Goal: Transaction & Acquisition: Obtain resource

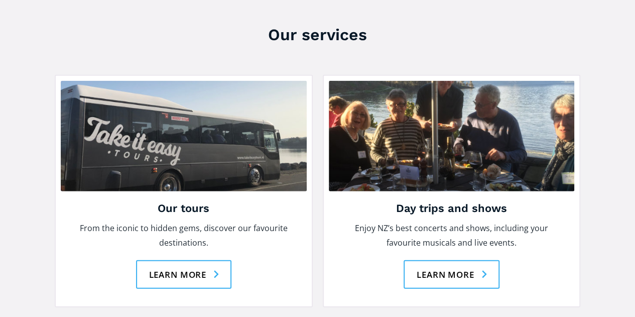
scroll to position [1355, 0]
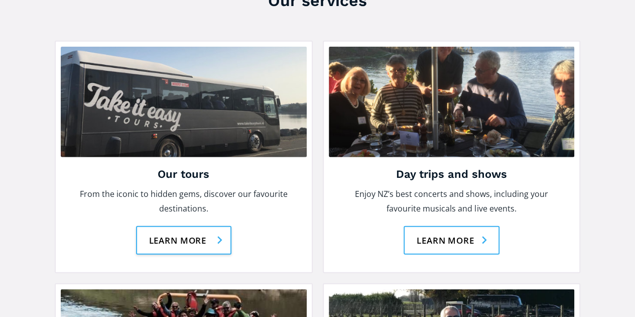
click at [187, 226] on link "Learn more" at bounding box center [184, 240] width 96 height 29
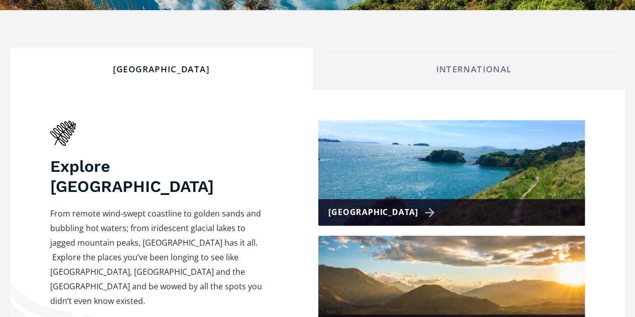
checkbox input "true"
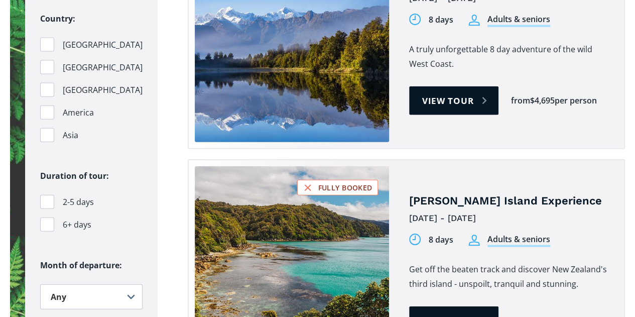
scroll to position [1204, 0]
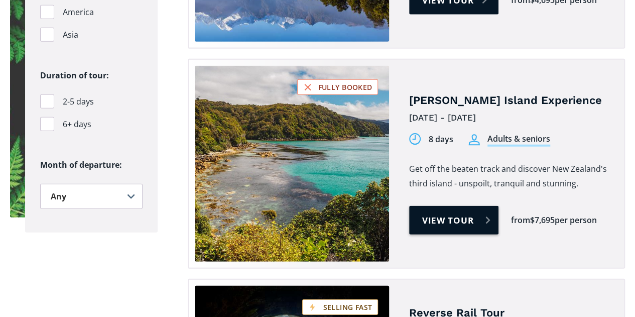
click at [456, 206] on link "View tour" at bounding box center [454, 220] width 90 height 29
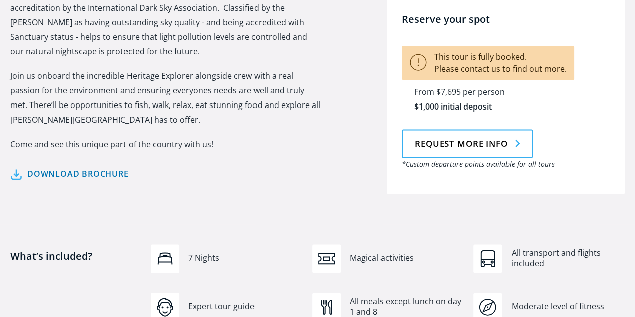
scroll to position [552, 0]
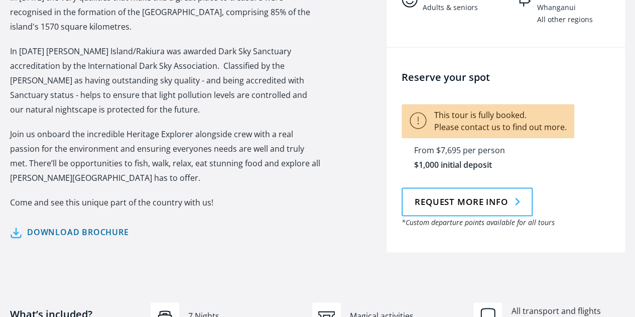
click at [67, 225] on link "Download brochure" at bounding box center [69, 232] width 119 height 15
